Goal: Transaction & Acquisition: Purchase product/service

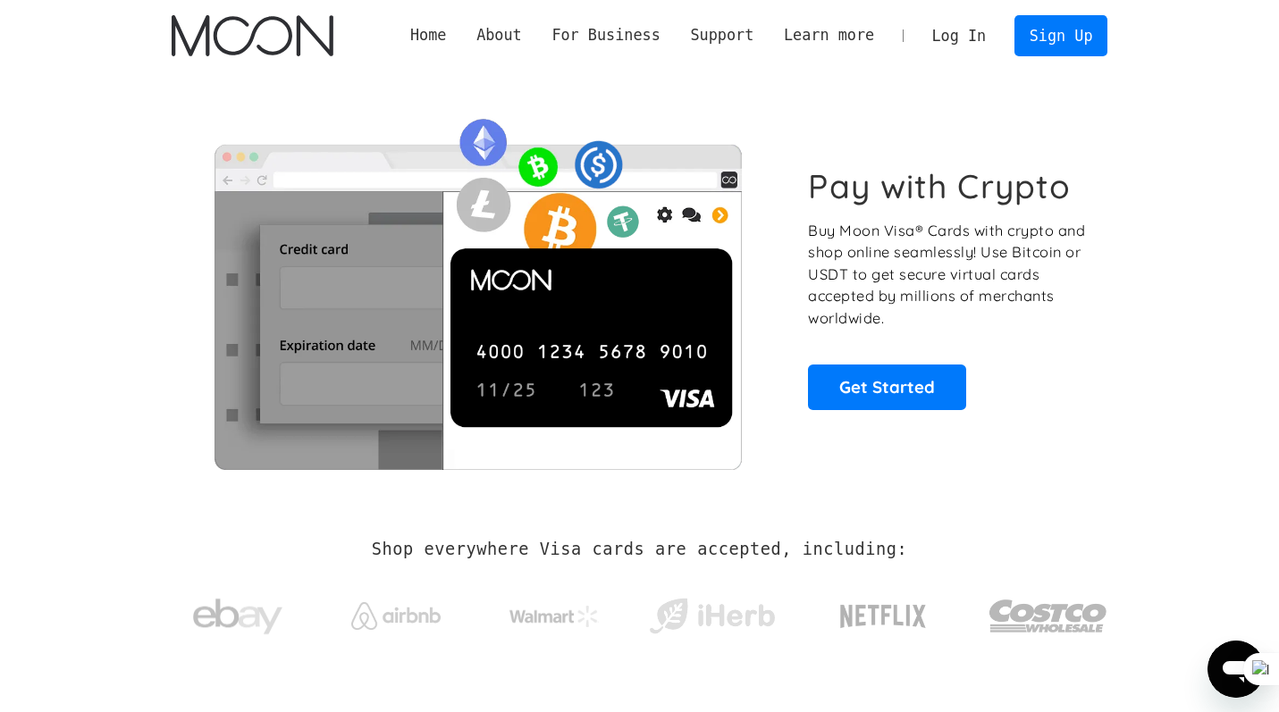
click at [974, 46] on link "Log In" at bounding box center [959, 35] width 84 height 39
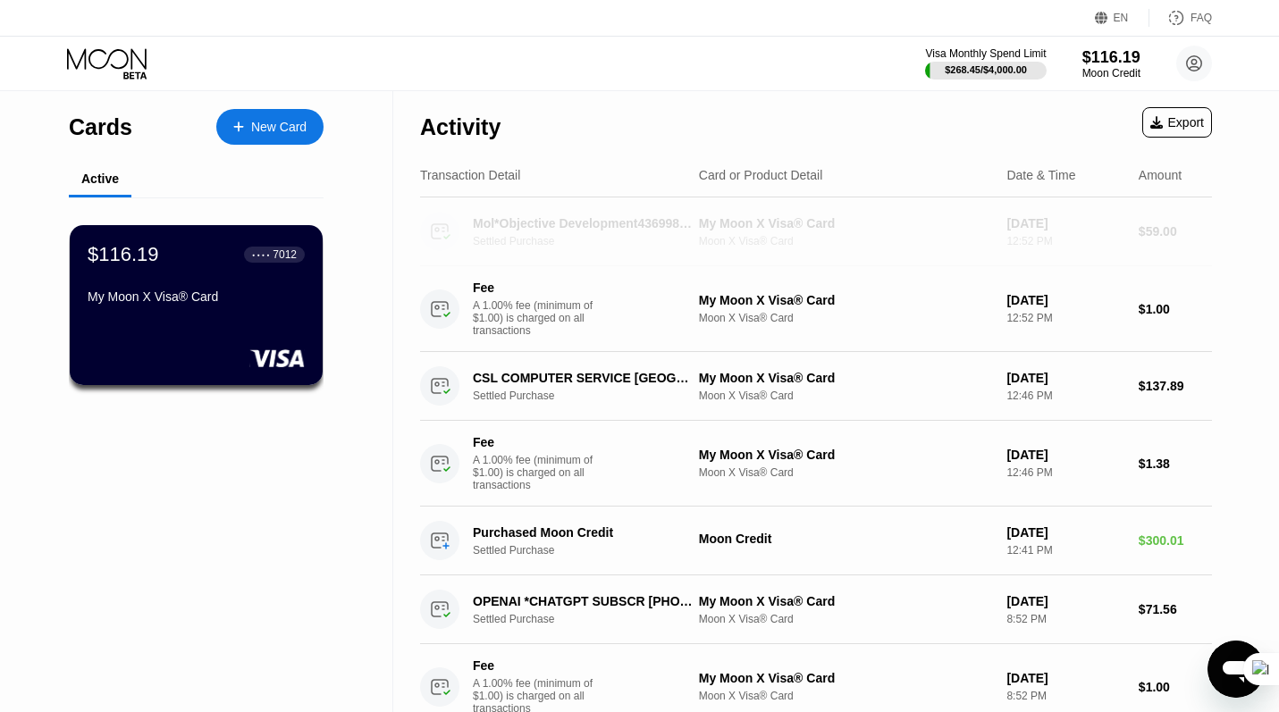
click at [582, 235] on div "Settled Purchase" at bounding box center [592, 241] width 238 height 13
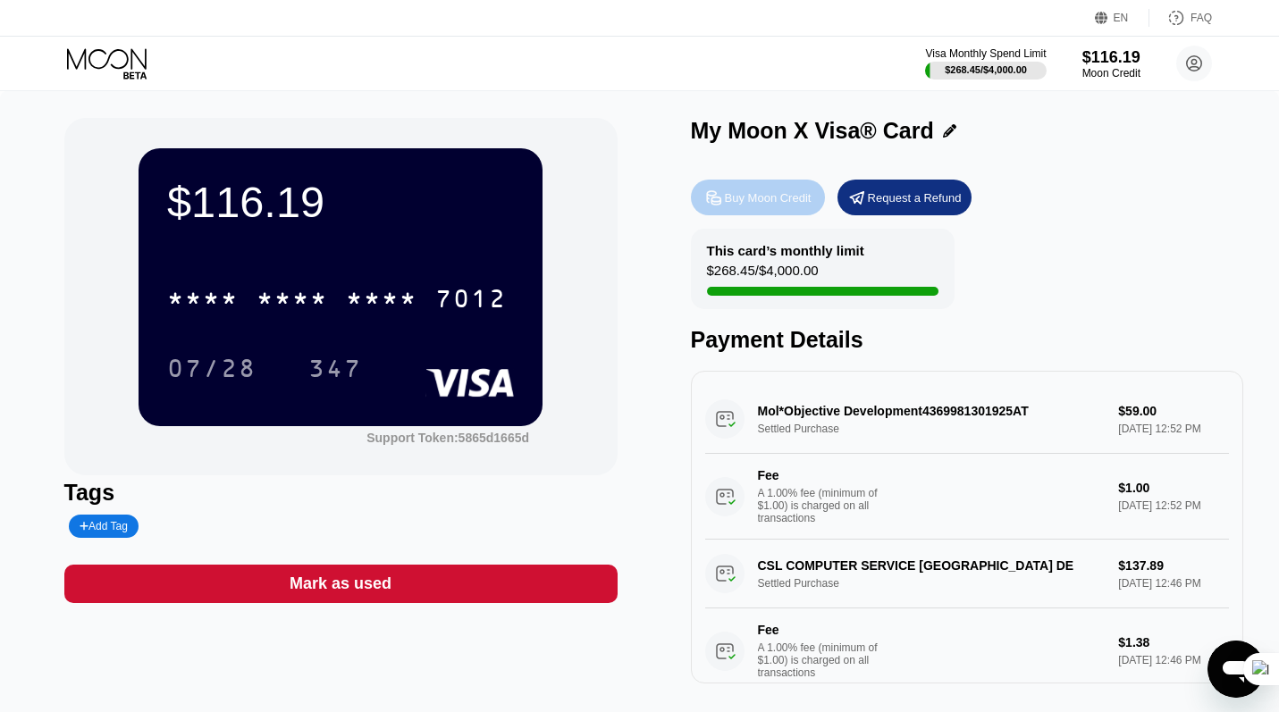
click at [725, 206] on div "Buy Moon Credit" at bounding box center [758, 198] width 134 height 36
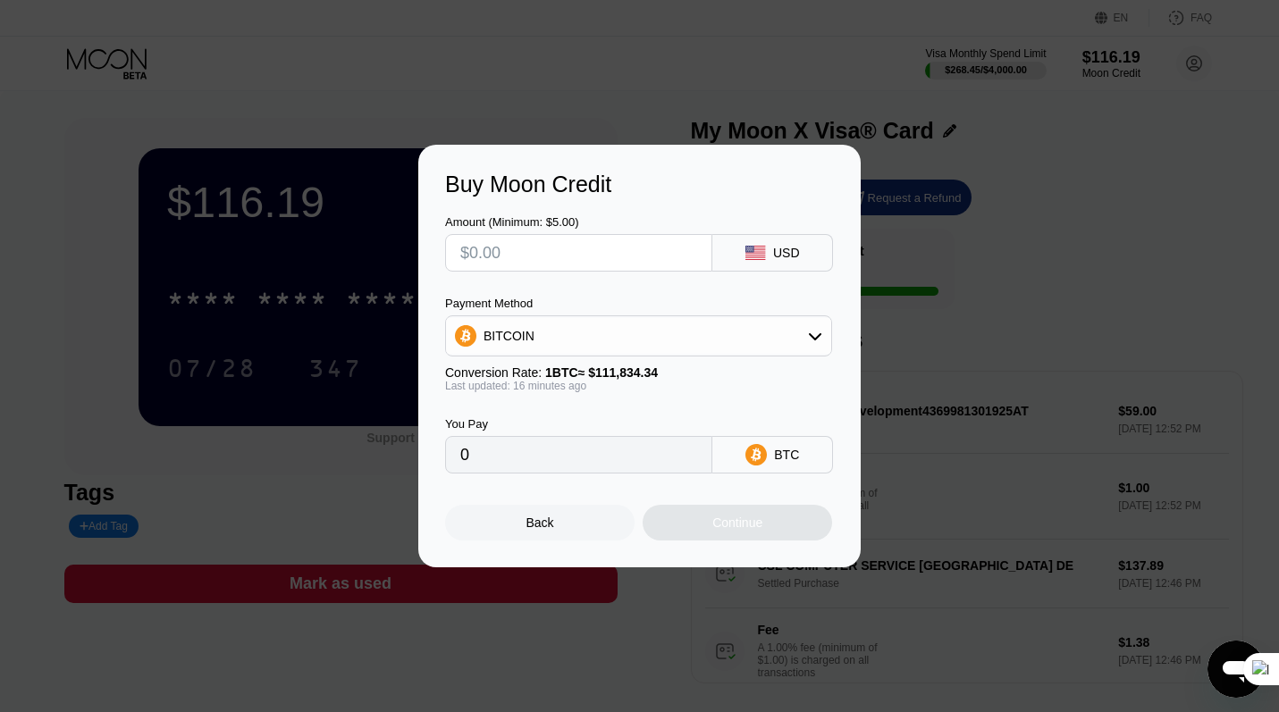
click at [617, 246] on input "text" at bounding box center [578, 253] width 237 height 36
click at [709, 348] on div "BITCOIN" at bounding box center [638, 336] width 385 height 36
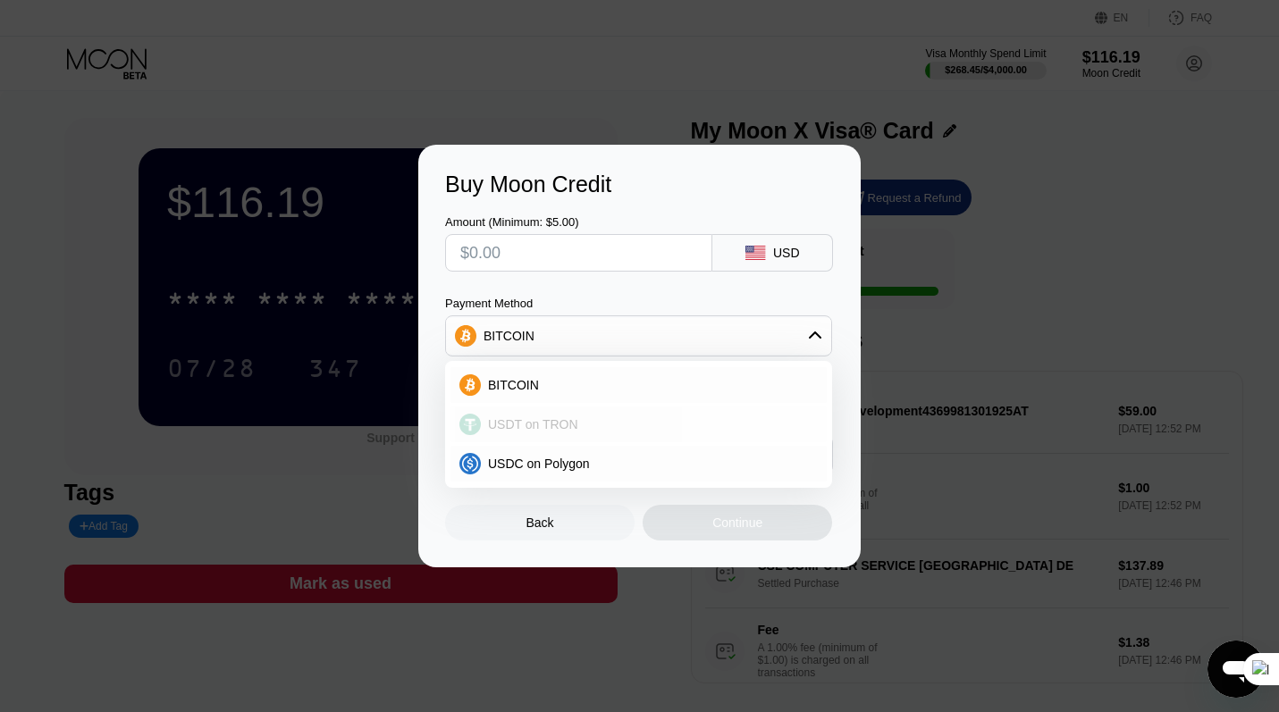
click at [652, 426] on div "USDT on TRON" at bounding box center [649, 424] width 337 height 14
type input "0.00"
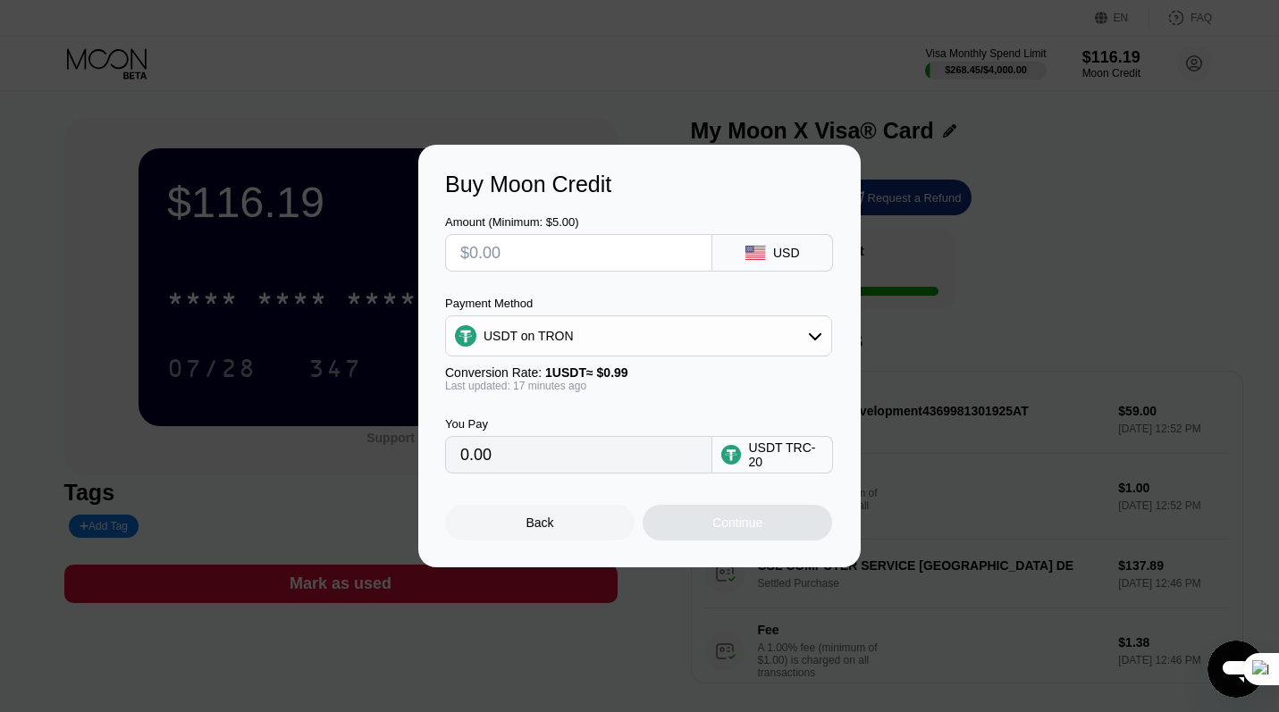
click at [563, 249] on input "text" at bounding box center [578, 253] width 237 height 36
type input "$2"
type input "2.02"
type input "$25"
type input "25.25"
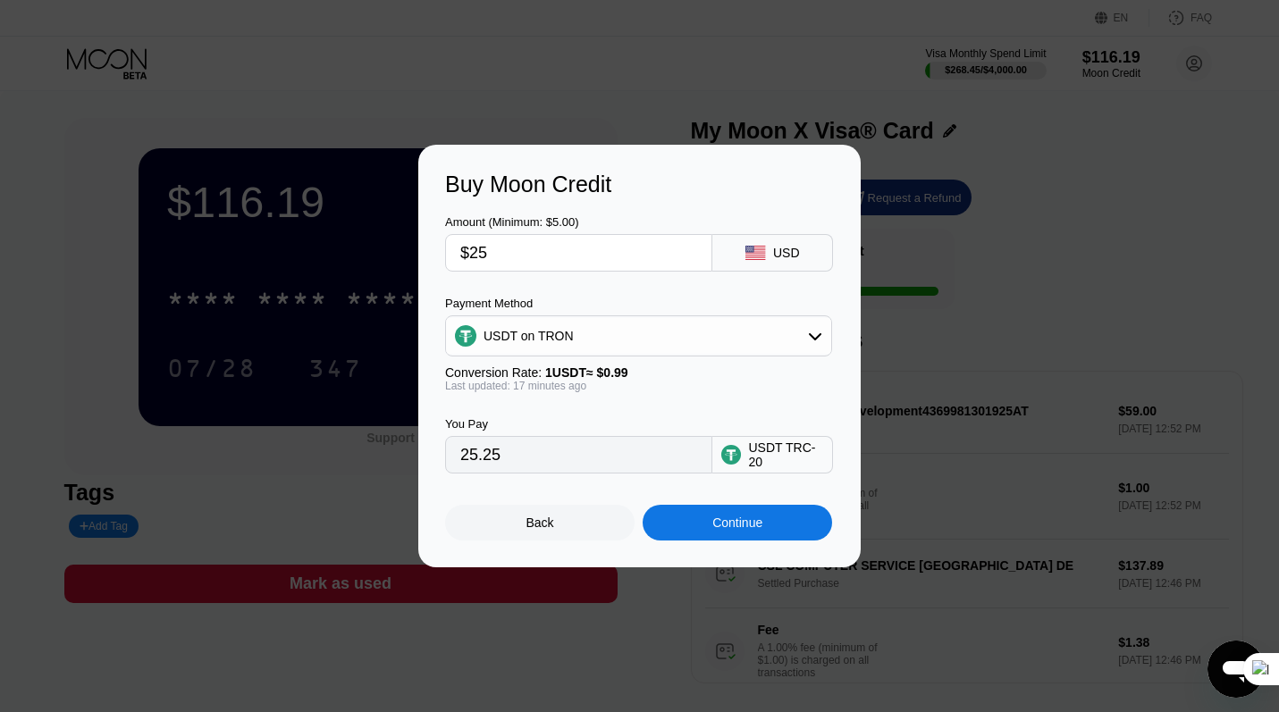
type input "$250"
type input "252.53"
type input "$25"
type input "25.25"
type input "$2"
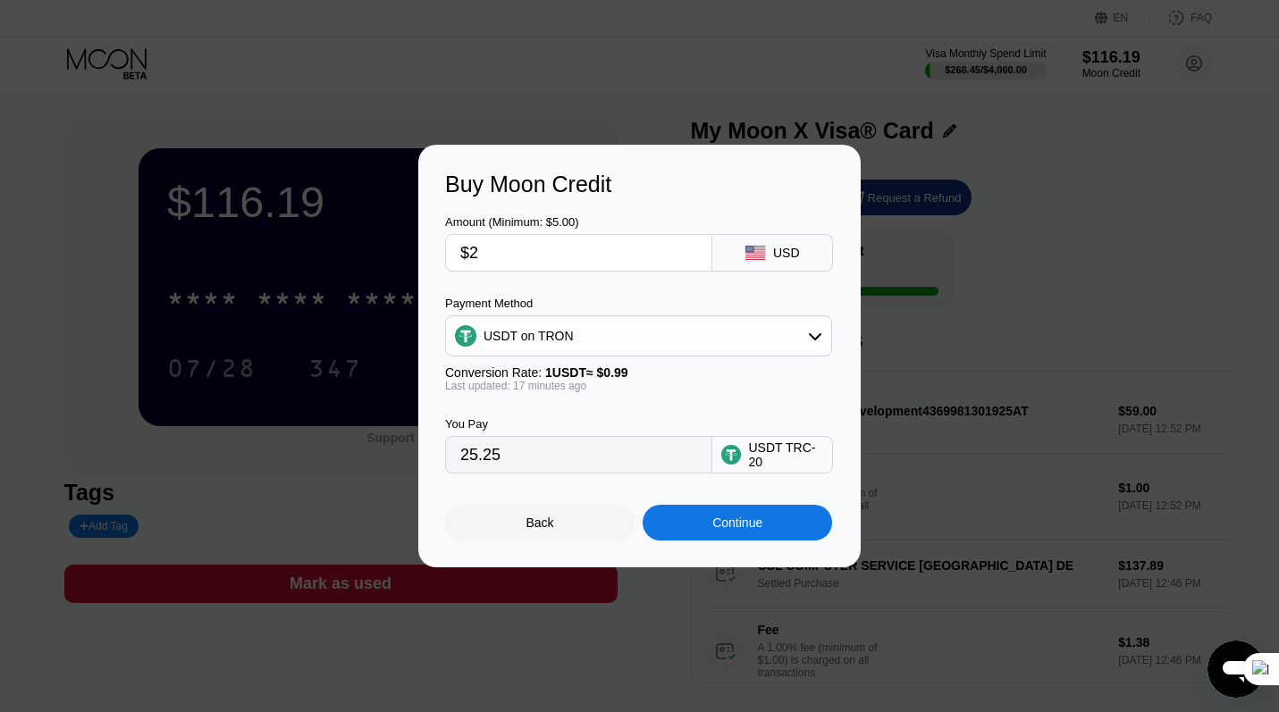
type input "2.02"
type input "0.00"
type input "$3"
type input "3.03"
type input "$30"
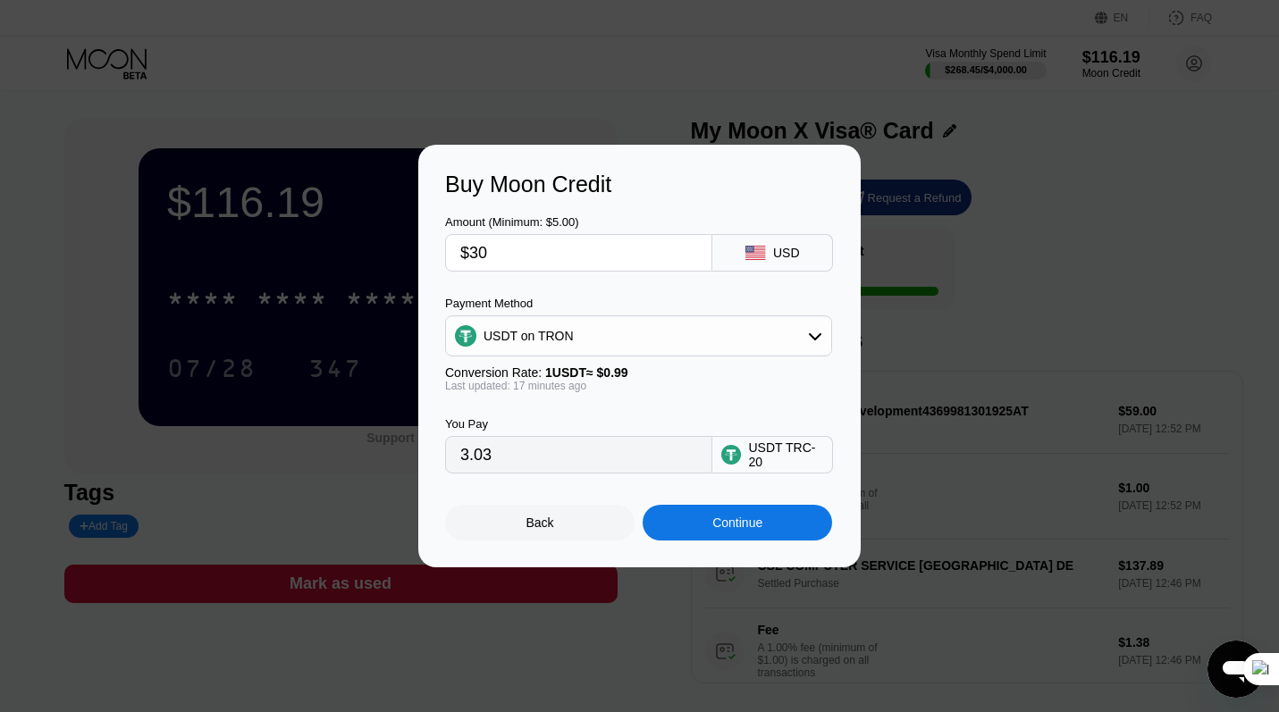
type input "30.30"
type input "$300"
type input "303.03"
type input "$300"
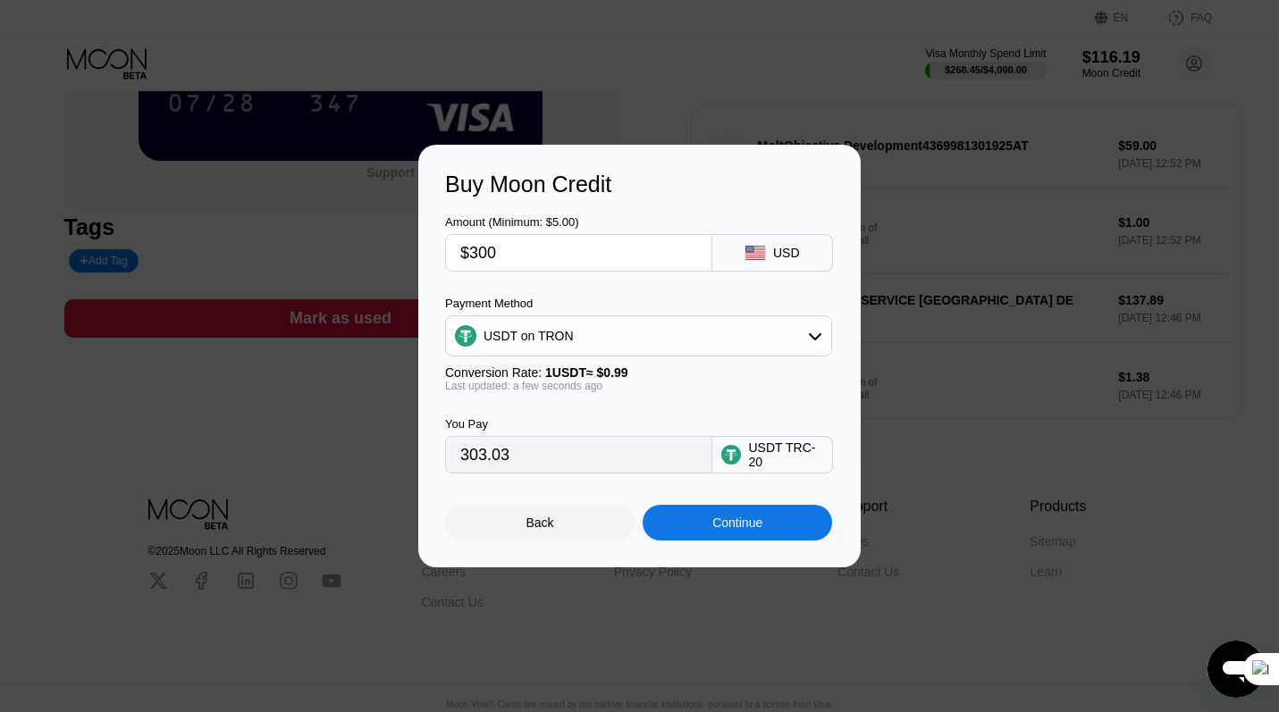
scroll to position [281, 0]
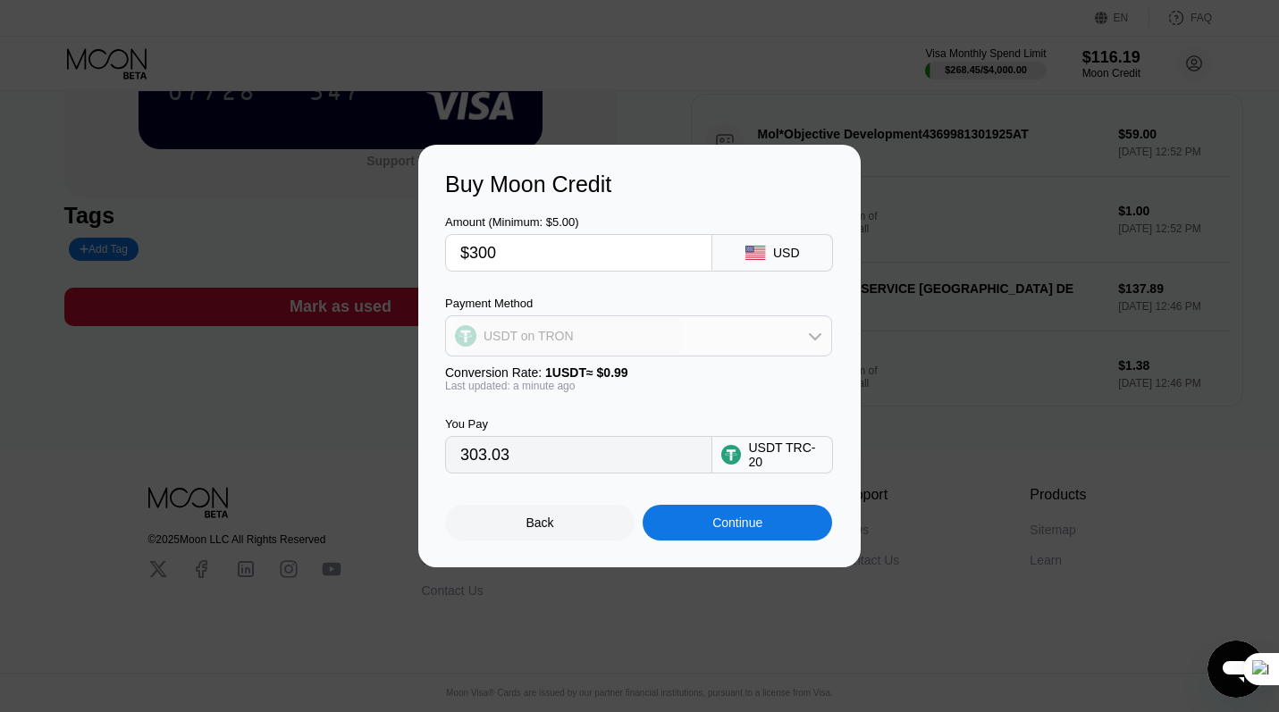
click at [726, 338] on div "USDT on TRON" at bounding box center [638, 336] width 385 height 36
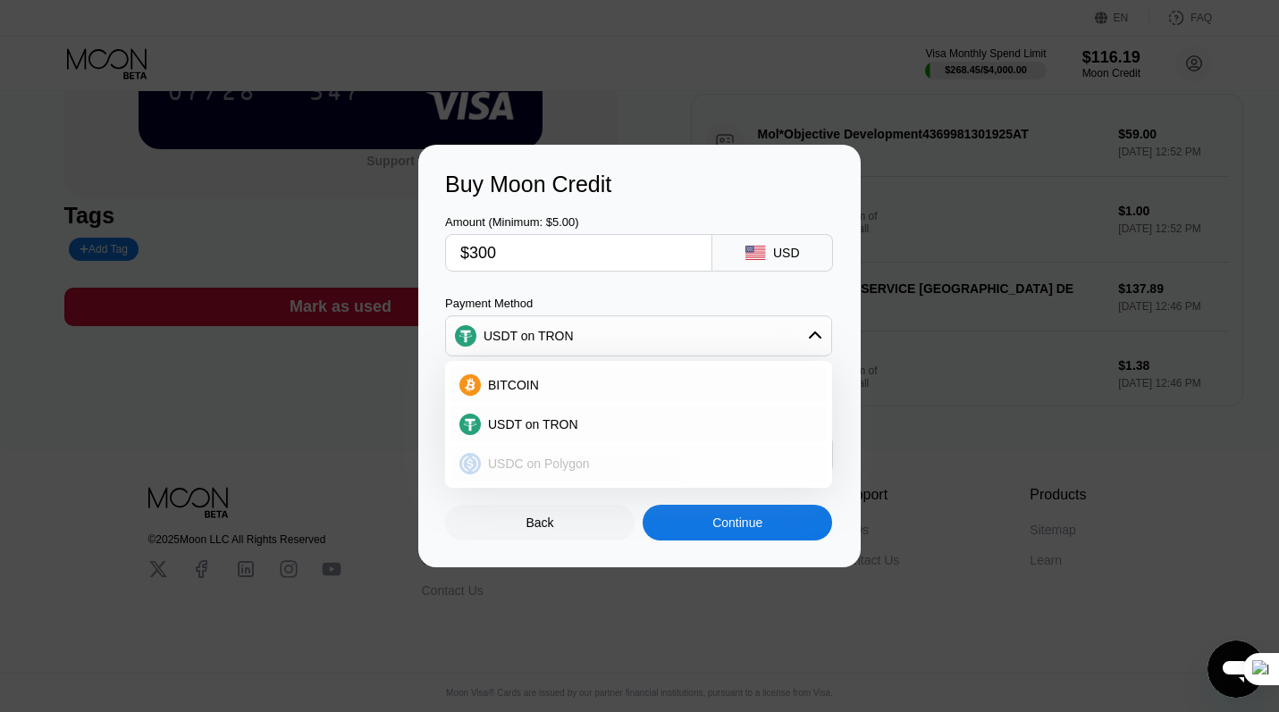
click at [620, 466] on div "USDC on Polygon" at bounding box center [649, 464] width 337 height 14
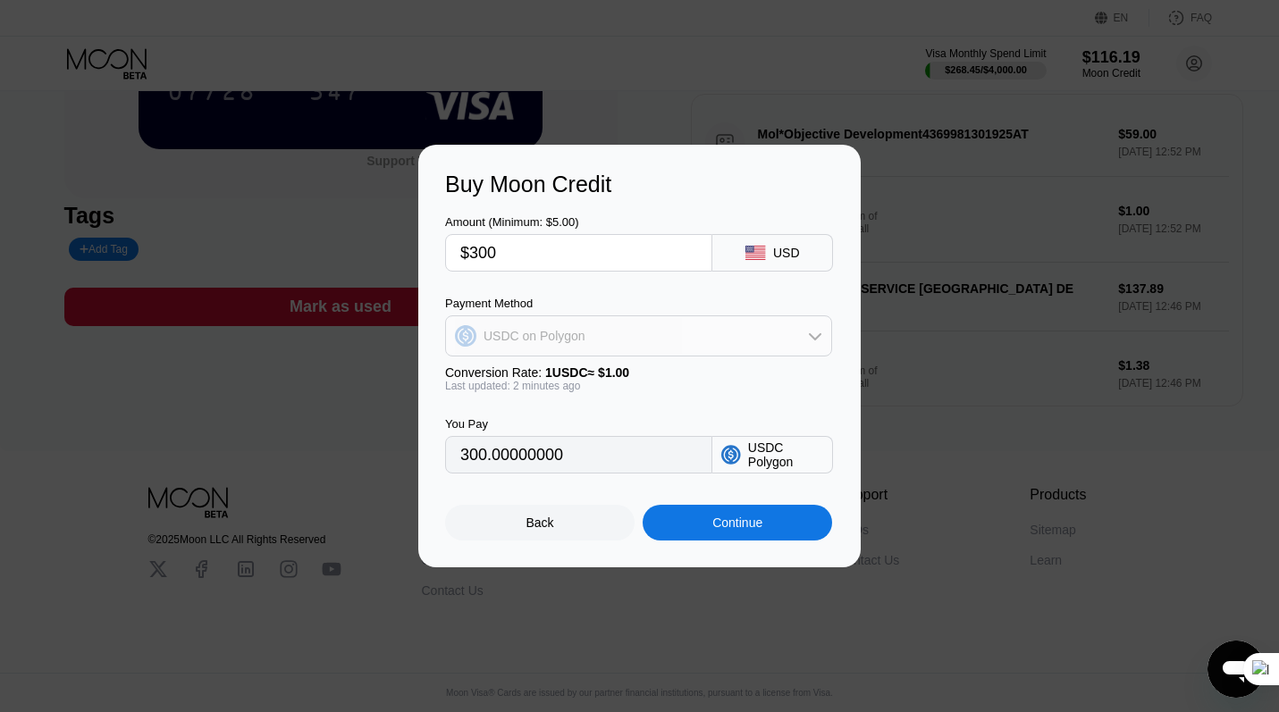
click at [672, 335] on div "USDC on Polygon" at bounding box center [638, 336] width 385 height 36
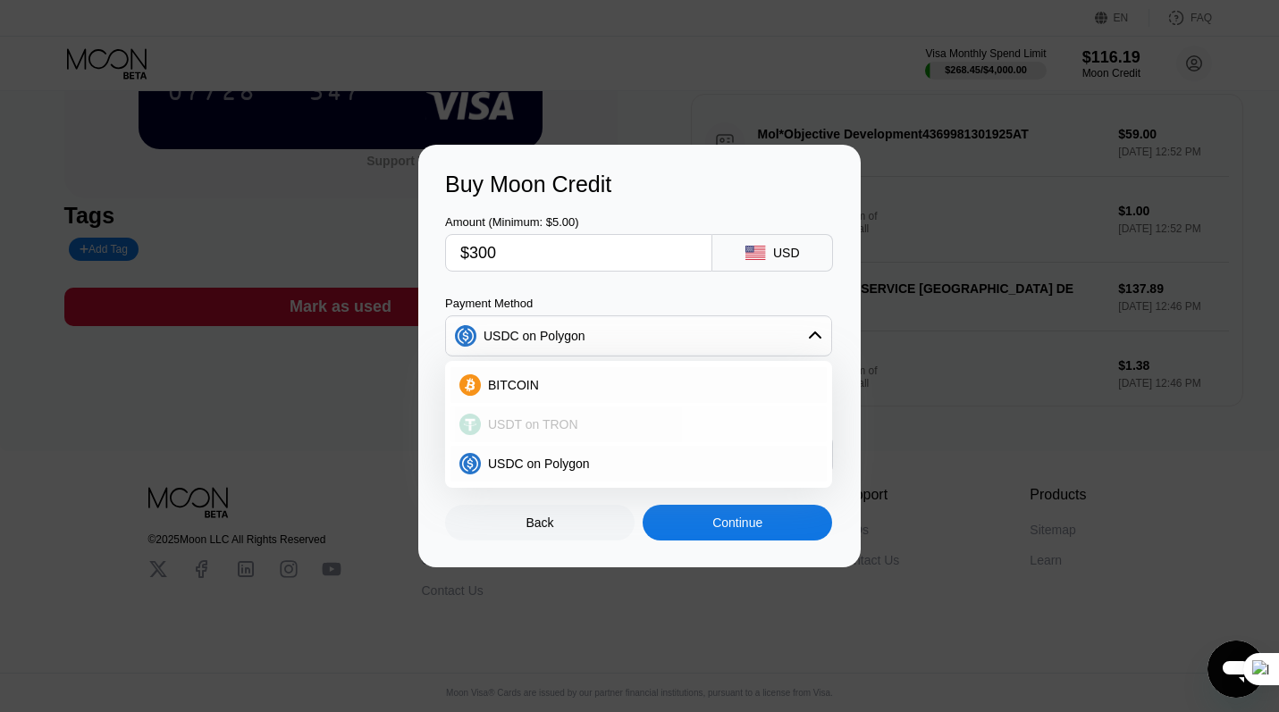
click at [604, 414] on div "USDT on TRON" at bounding box center [639, 425] width 376 height 36
type input "303.03"
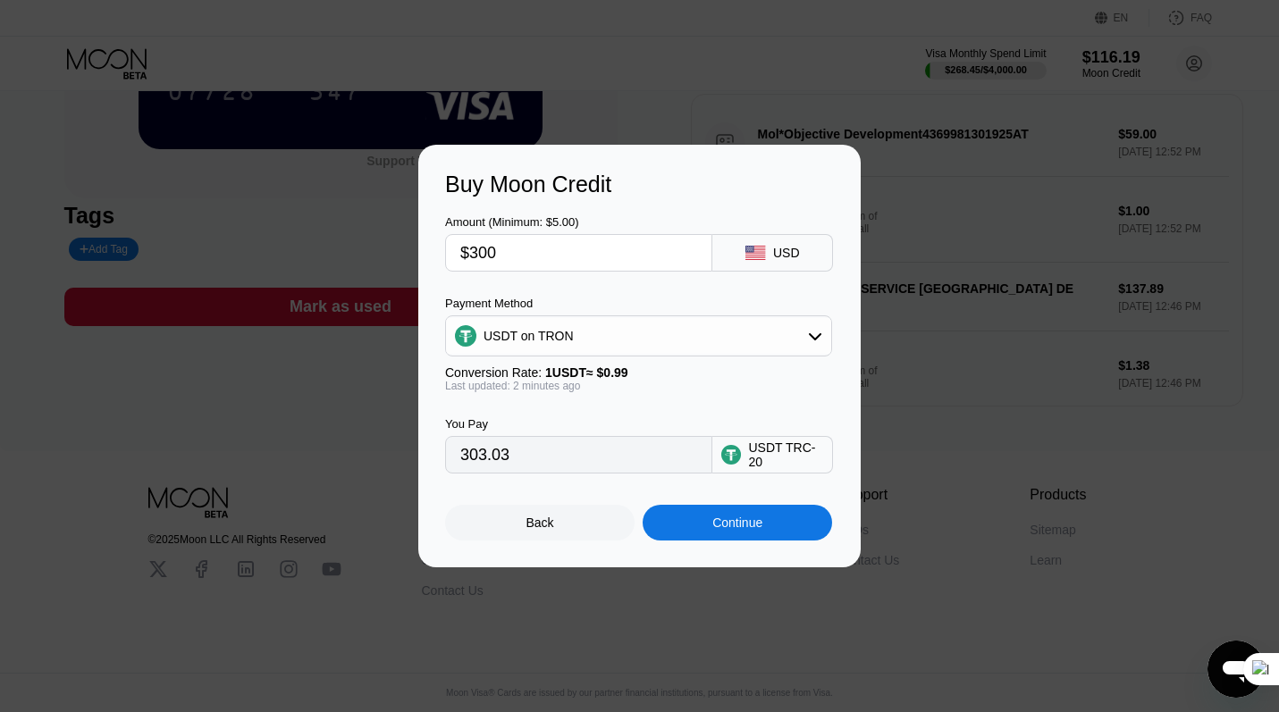
click at [717, 518] on div "Continue" at bounding box center [737, 523] width 50 height 14
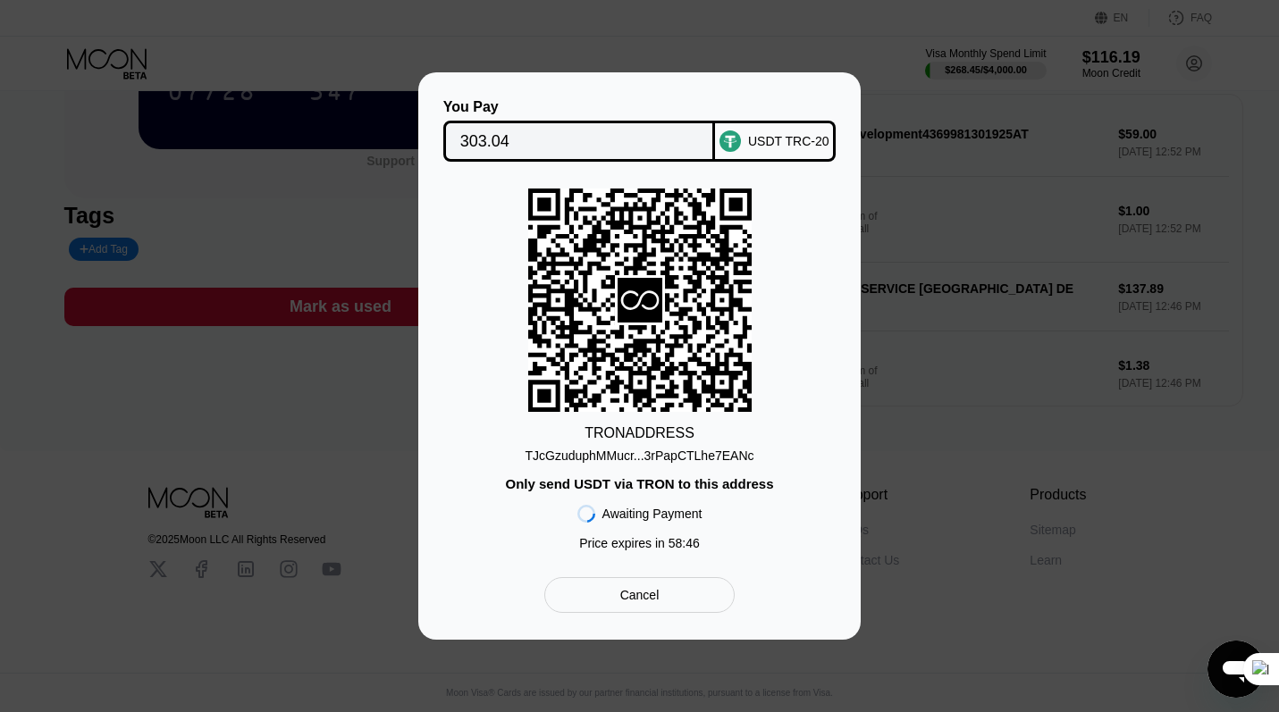
click at [656, 454] on div "TJcGzuduphMMucr...3rPapCTLhe7EANc" at bounding box center [640, 456] width 229 height 14
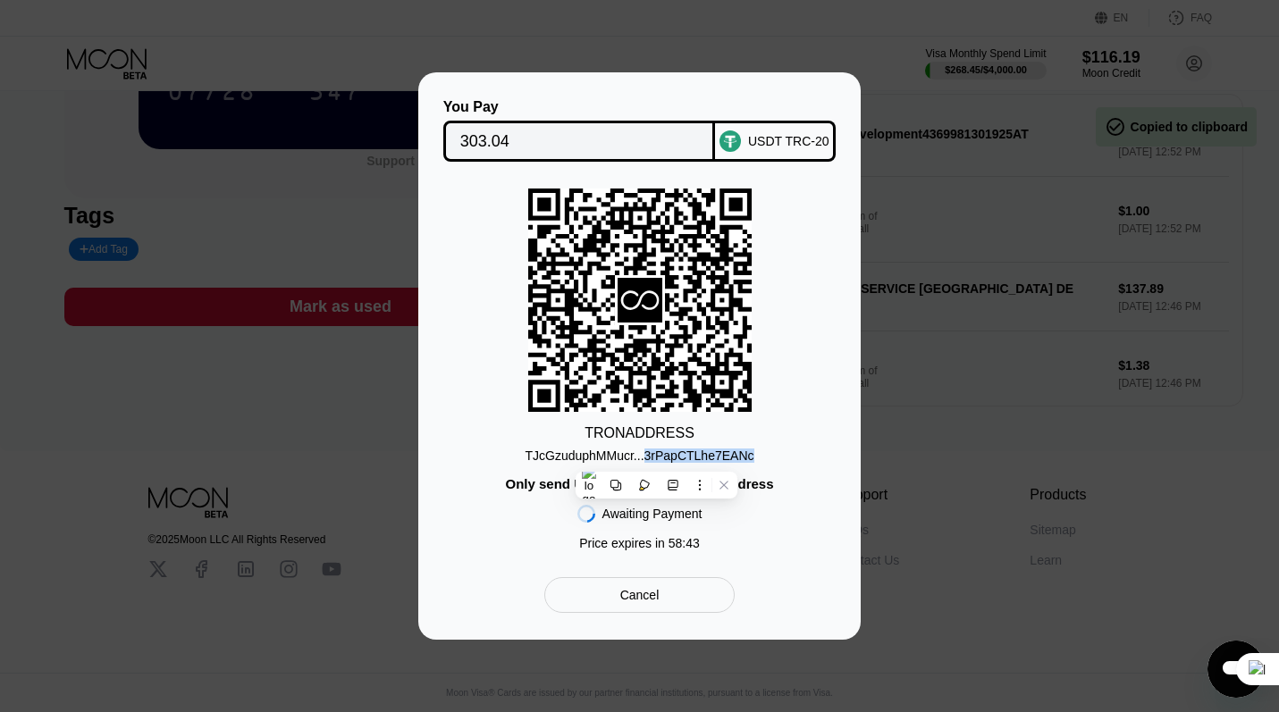
click at [679, 458] on div "TJcGzuduphMMucr...3rPapCTLhe7EANc" at bounding box center [640, 456] width 229 height 14
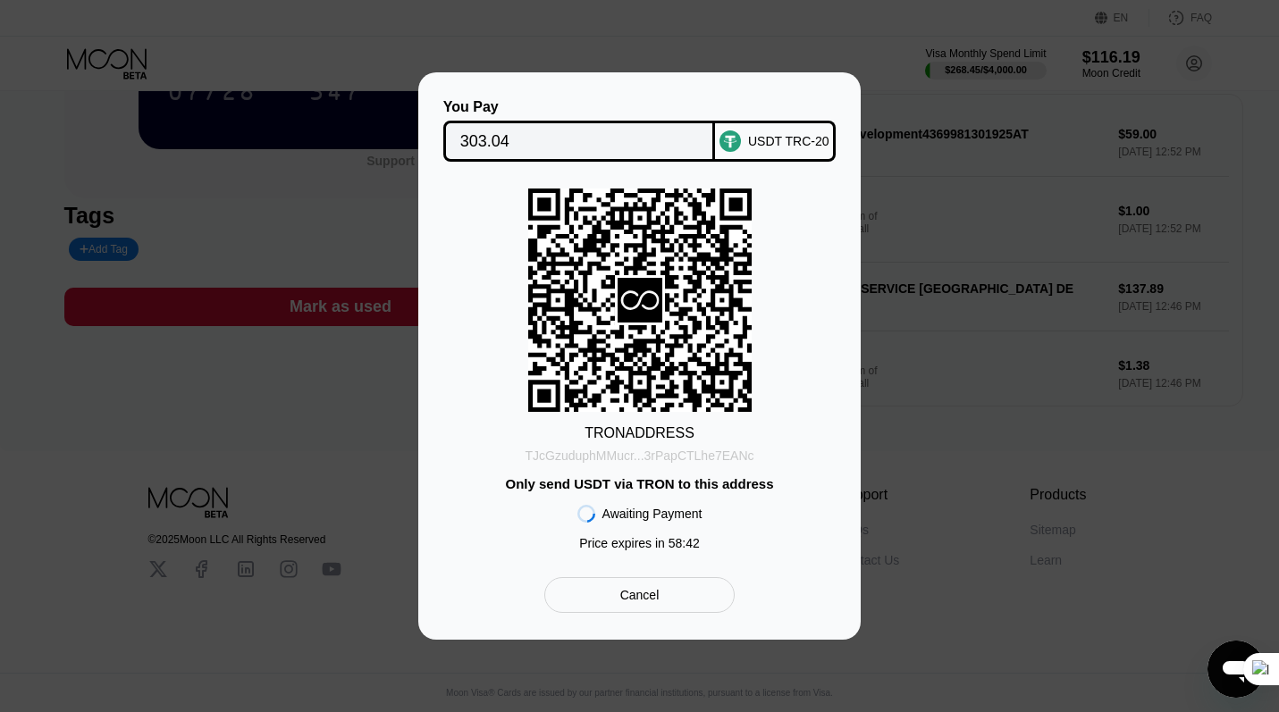
click at [679, 458] on div "TJcGzuduphMMucr...3rPapCTLhe7EANc" at bounding box center [640, 456] width 229 height 14
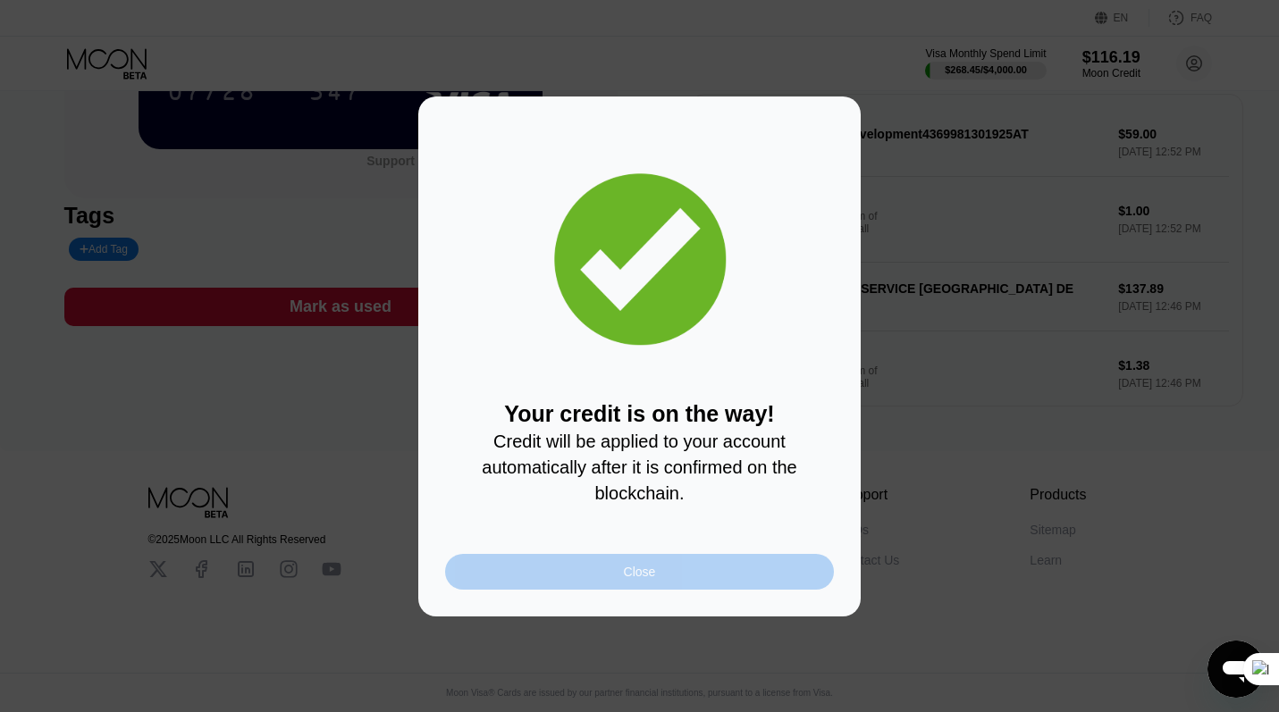
click at [637, 570] on div "Close" at bounding box center [640, 572] width 32 height 14
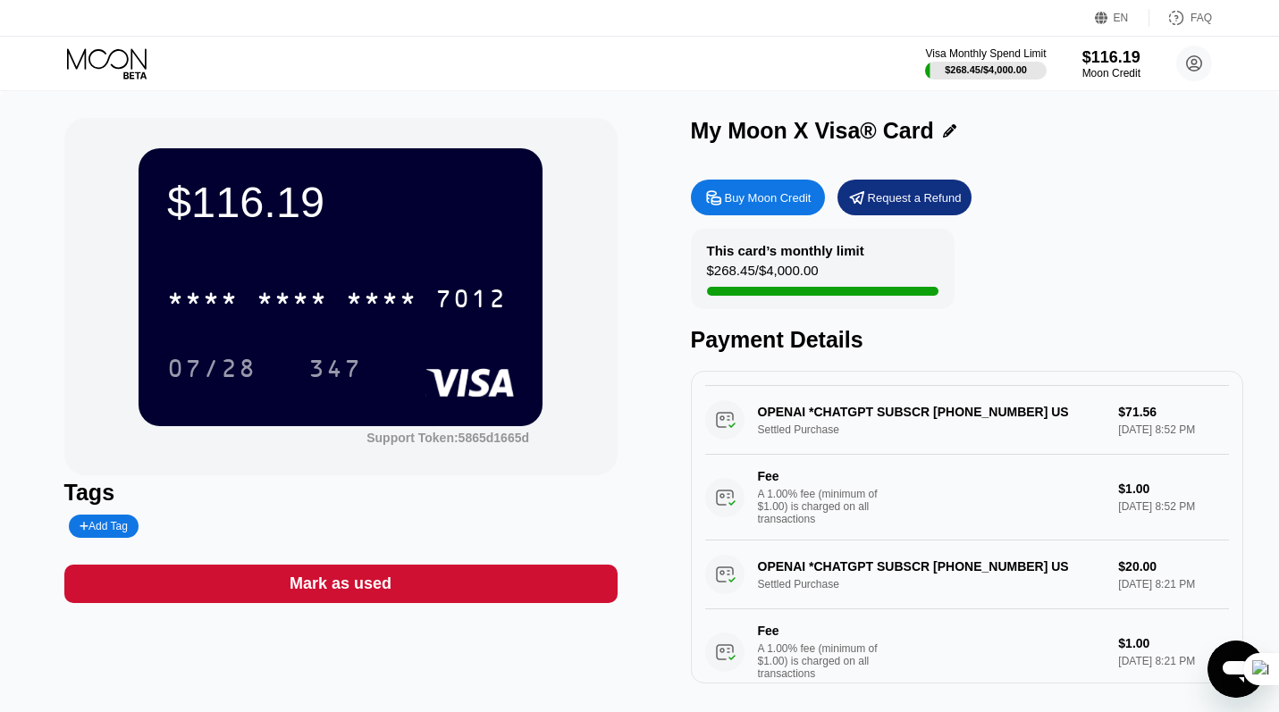
scroll to position [0, 0]
click at [658, 425] on div "$116.19 * * * * * * * * * * * * 7012 07/28 347 Support Token: 5865d1665d Tags A…" at bounding box center [639, 401] width 1151 height 566
